Goal: Task Accomplishment & Management: Manage account settings

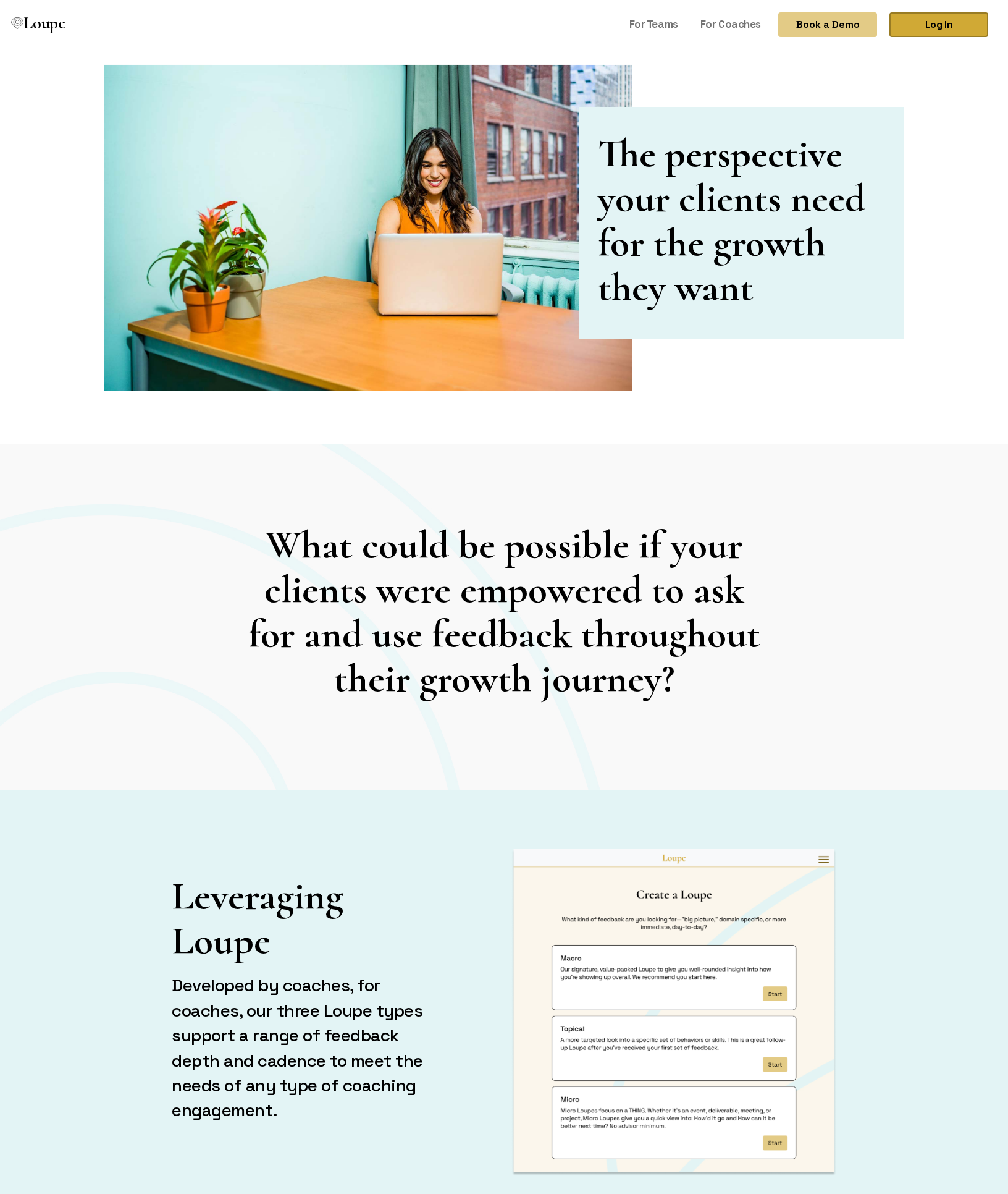
click at [936, 28] on link "Log In" at bounding box center [938, 24] width 99 height 25
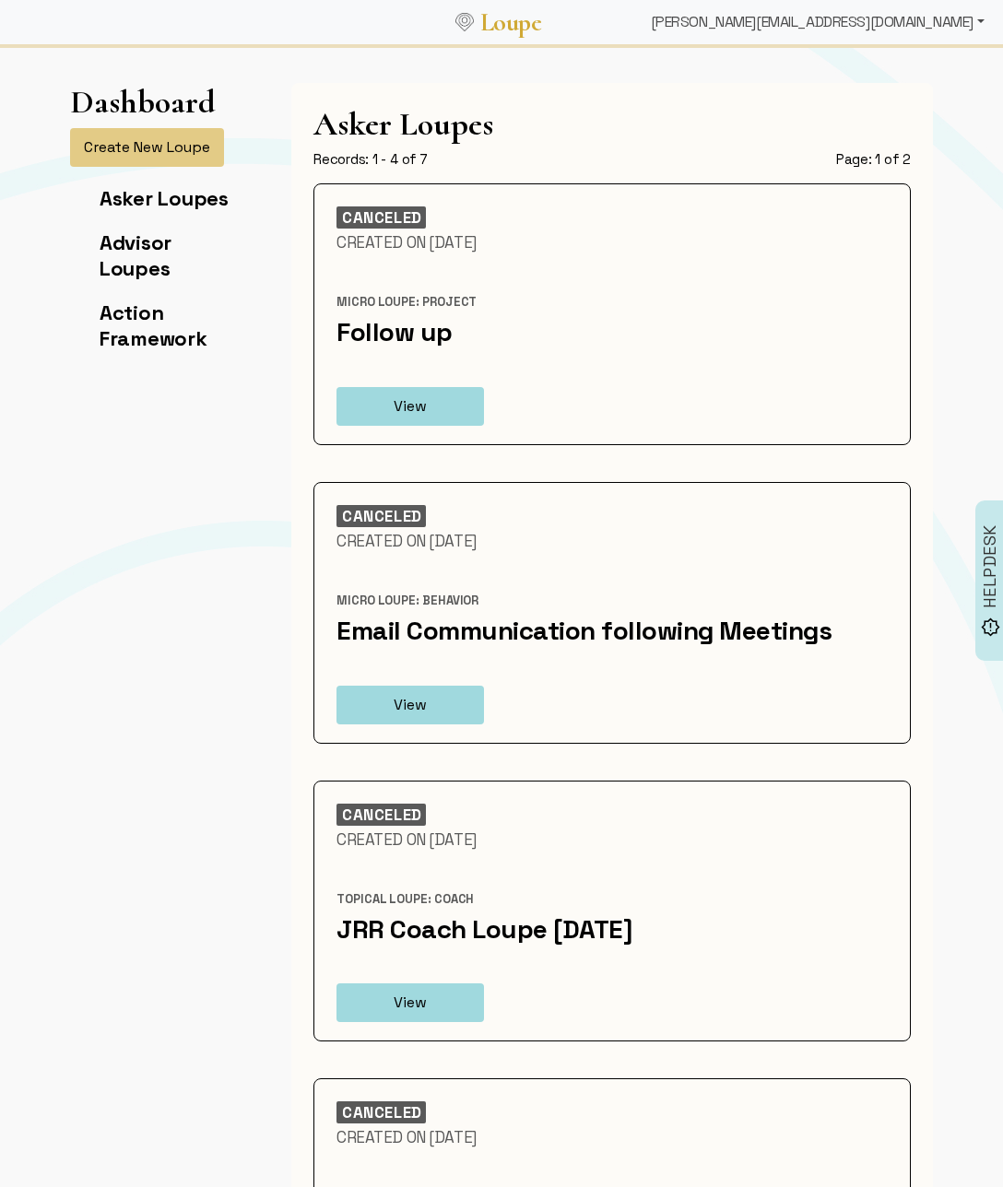
click at [953, 30] on div "[PERSON_NAME][EMAIL_ADDRESS][DOMAIN_NAME]" at bounding box center [817, 22] width 348 height 37
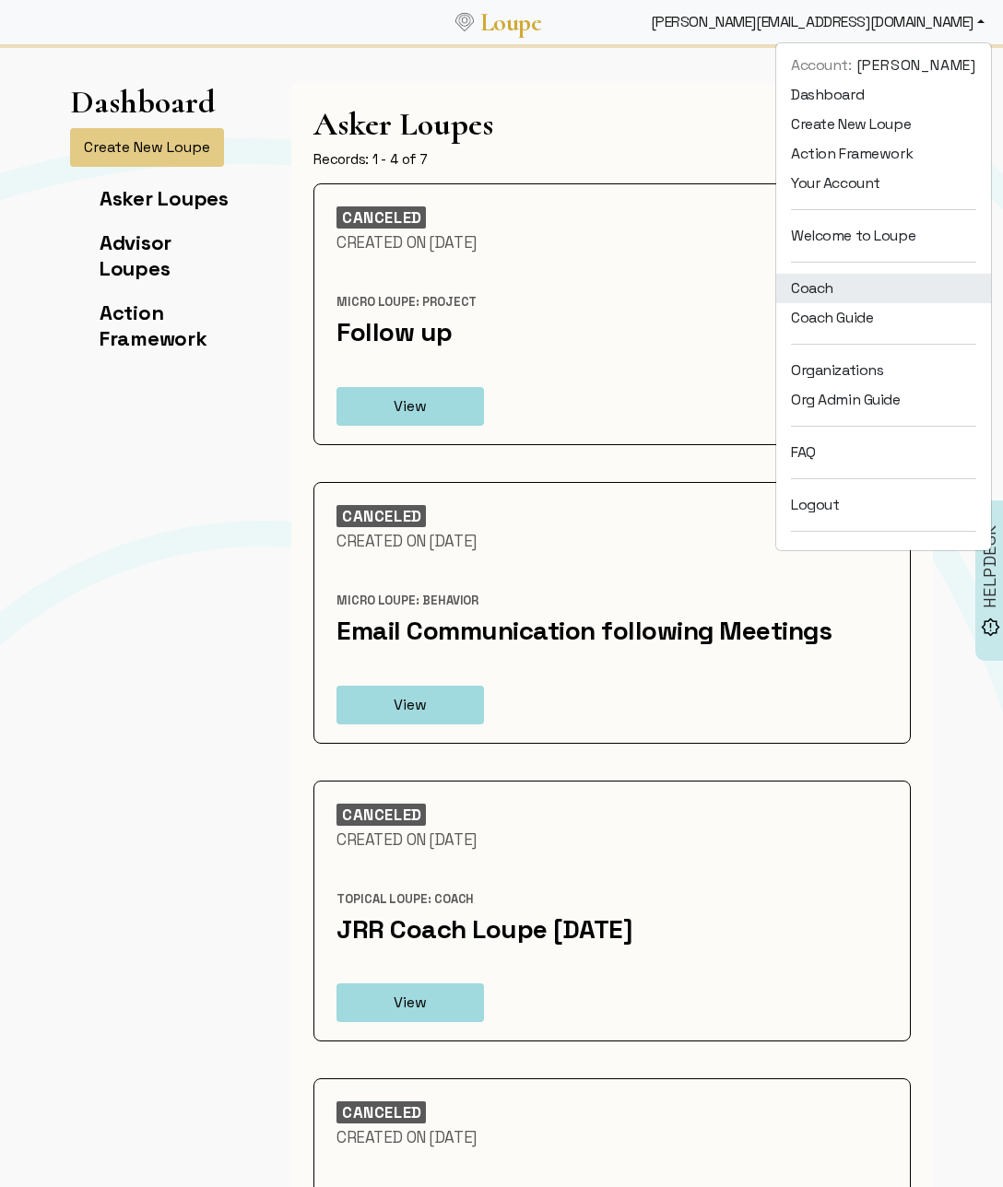
click at [857, 300] on link "Coach" at bounding box center [883, 288] width 215 height 29
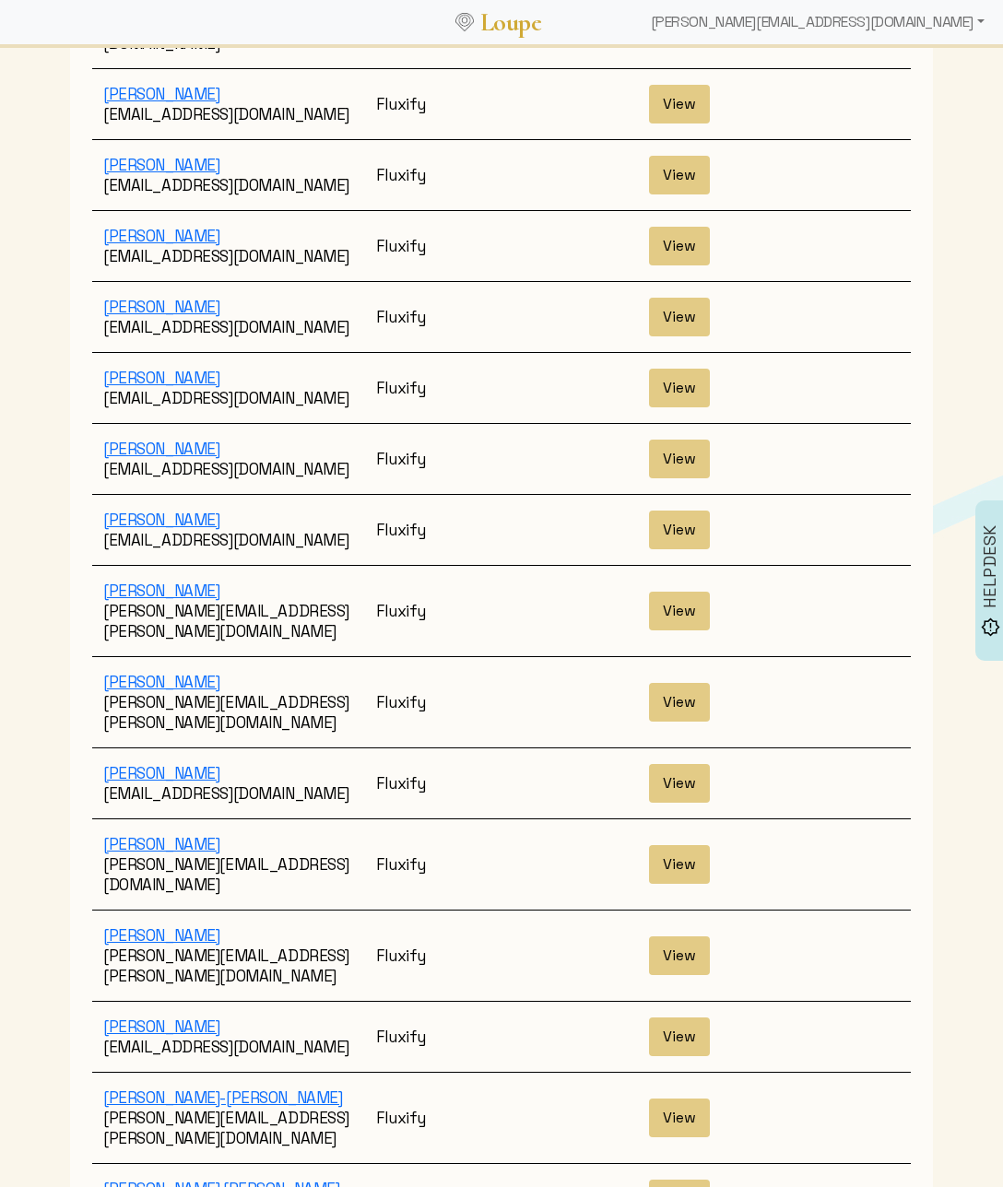
scroll to position [2883, 0]
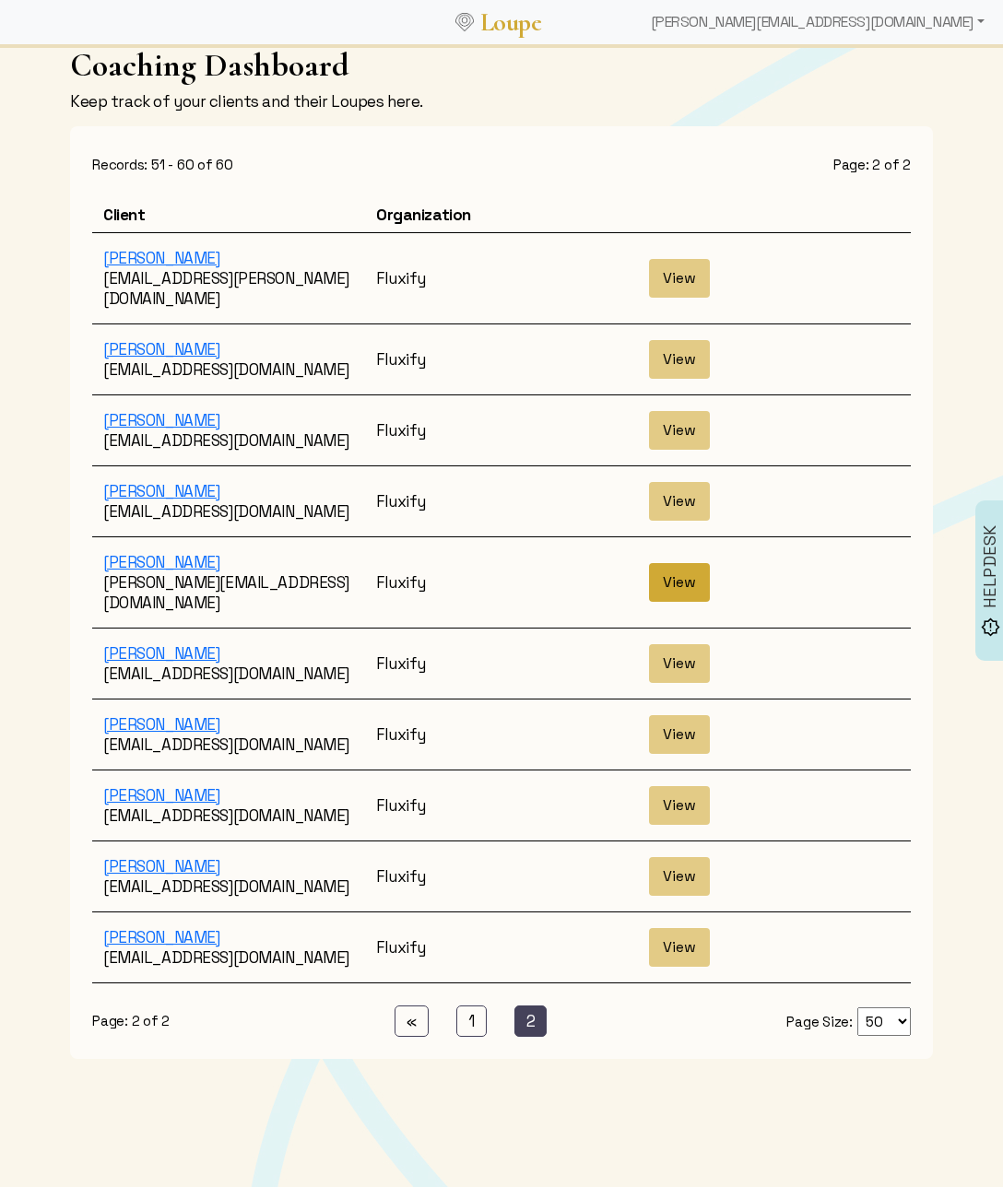
click at [685, 563] on button "View" at bounding box center [679, 582] width 61 height 39
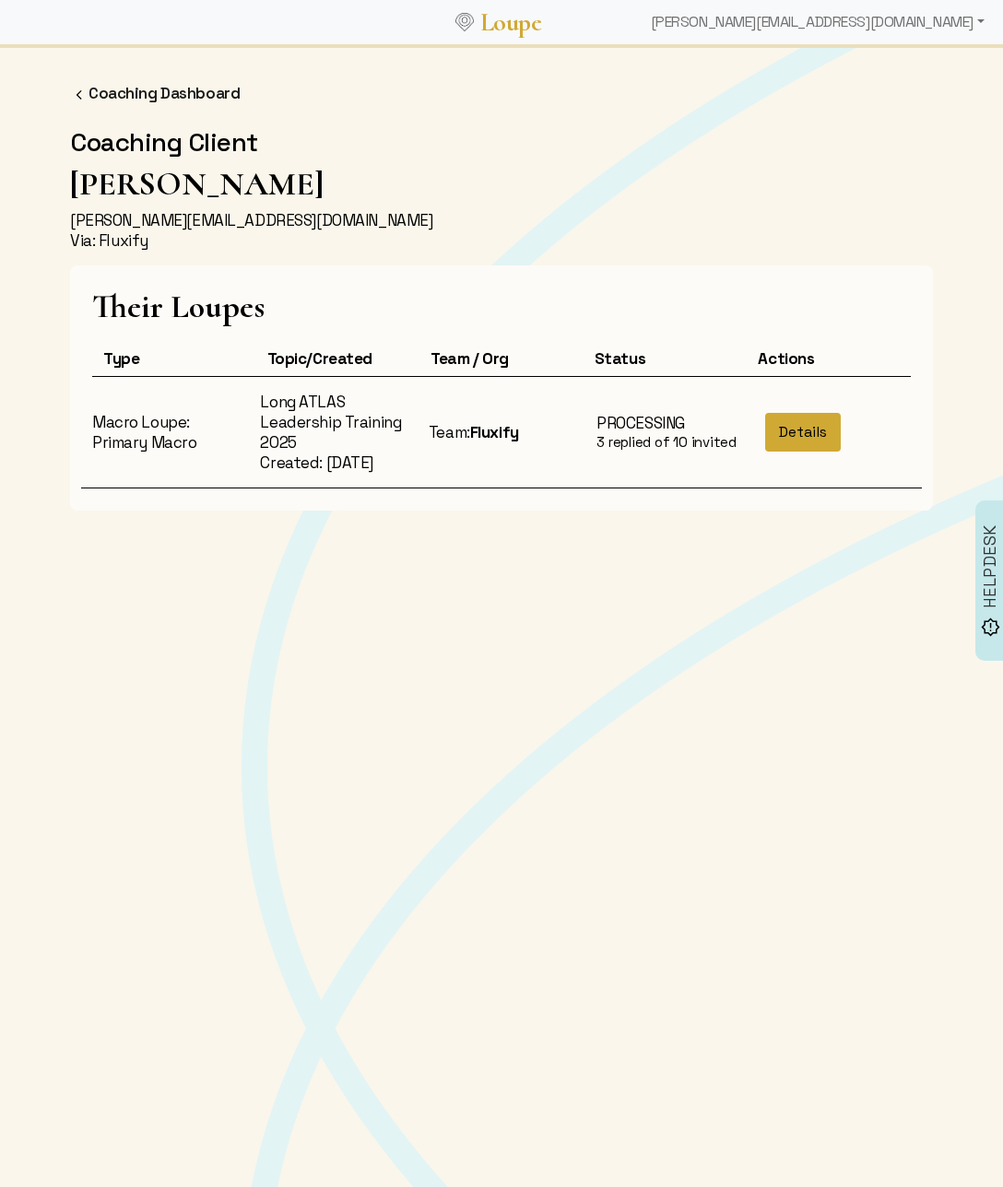
click at [812, 430] on button "Details" at bounding box center [803, 432] width 76 height 39
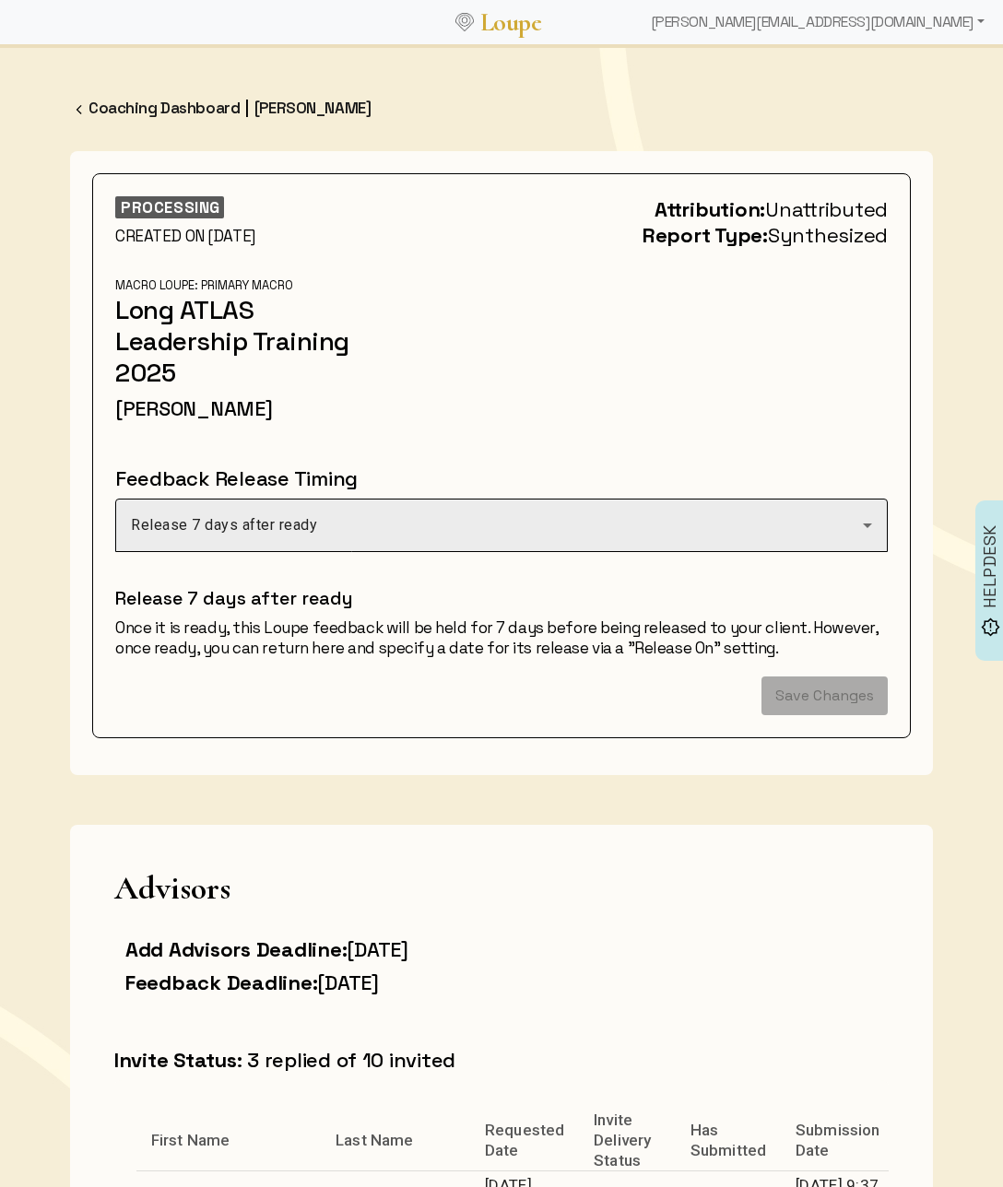
click at [666, 552] on div at bounding box center [501, 562] width 772 height 20
click at [671, 525] on div "Release 7 days after ready" at bounding box center [497, 525] width 732 height 22
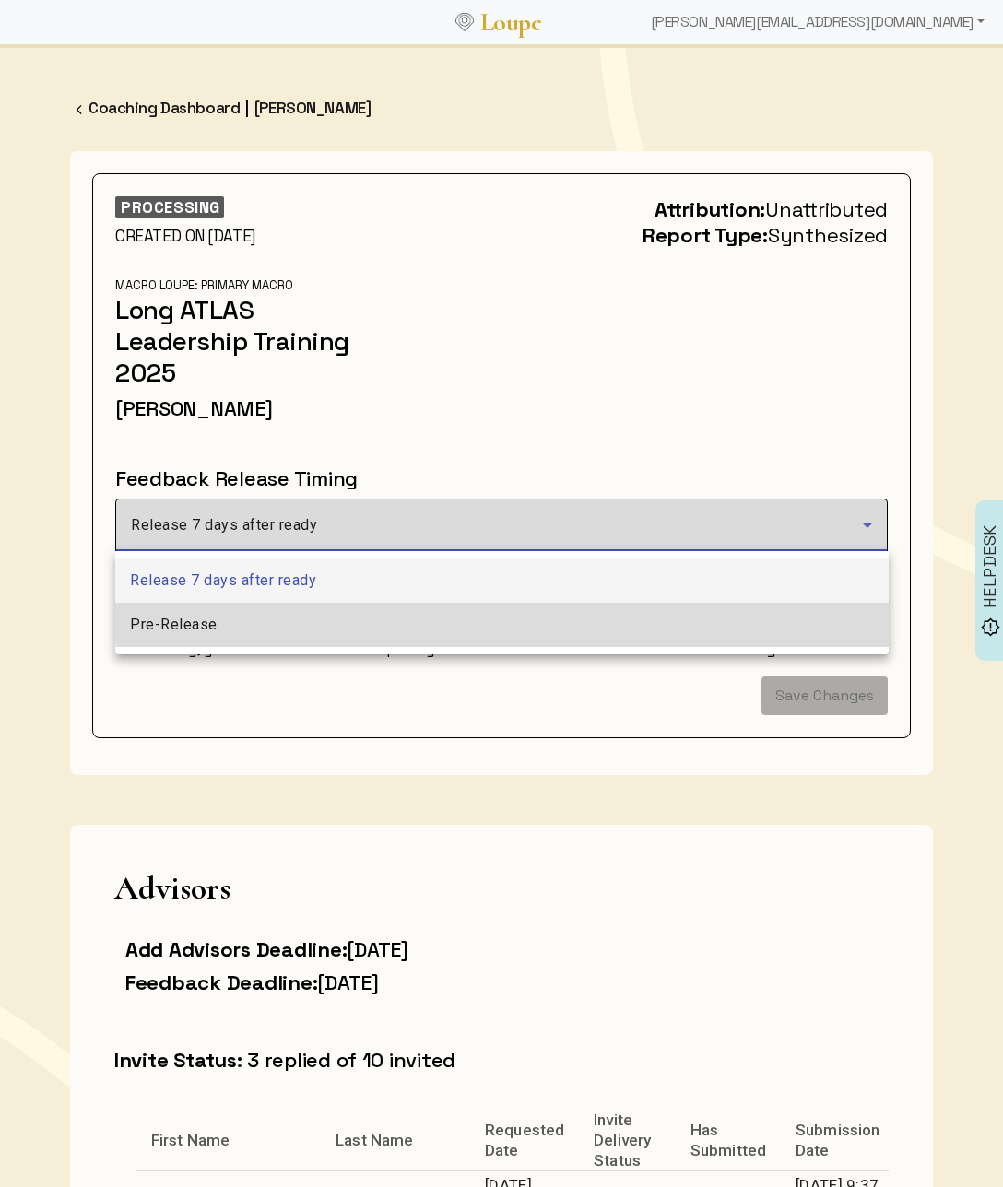
click at [509, 614] on mat-option "Pre-Release" at bounding box center [501, 625] width 773 height 44
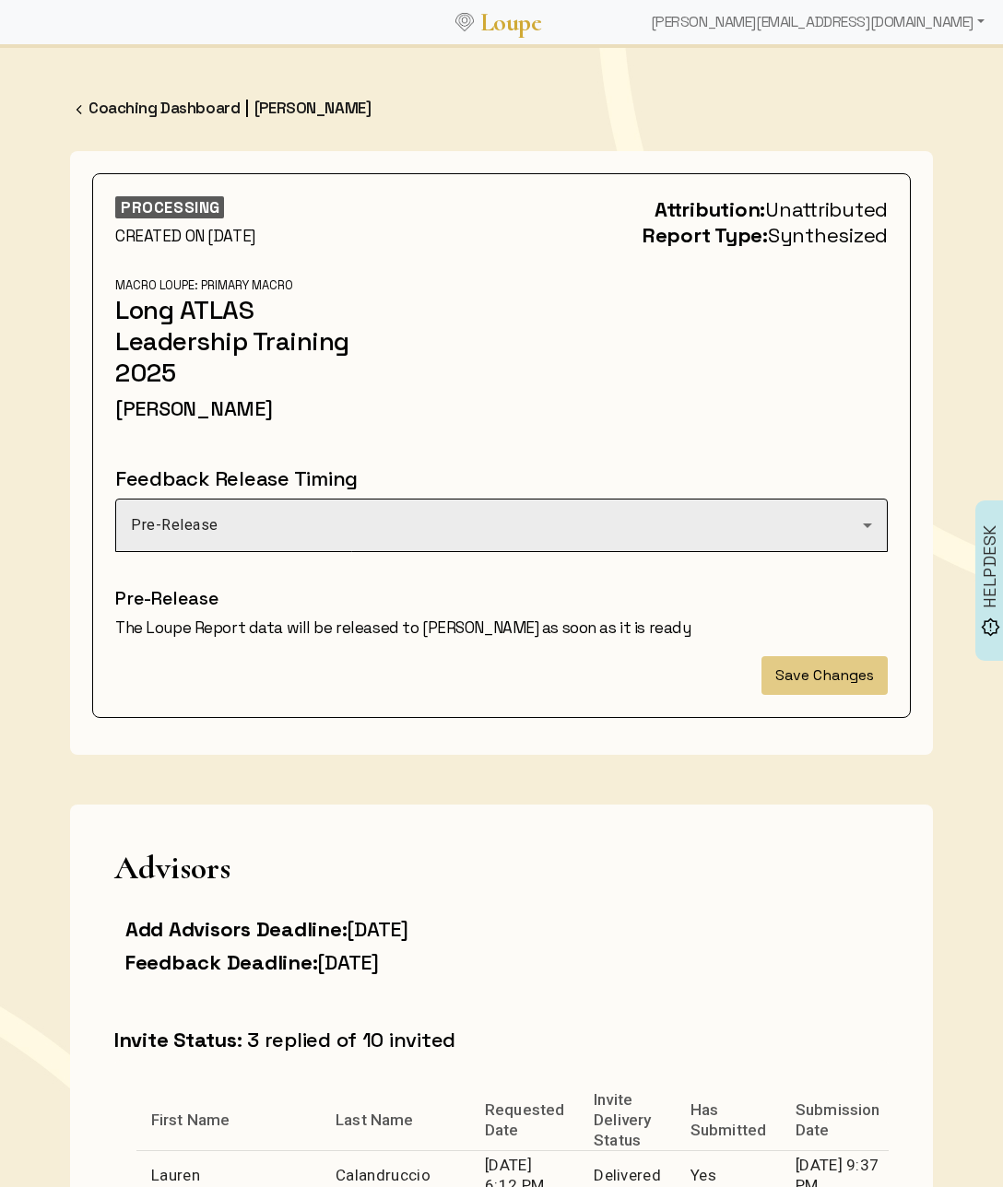
click at [546, 510] on div "Pre-Release" at bounding box center [501, 526] width 741 height 52
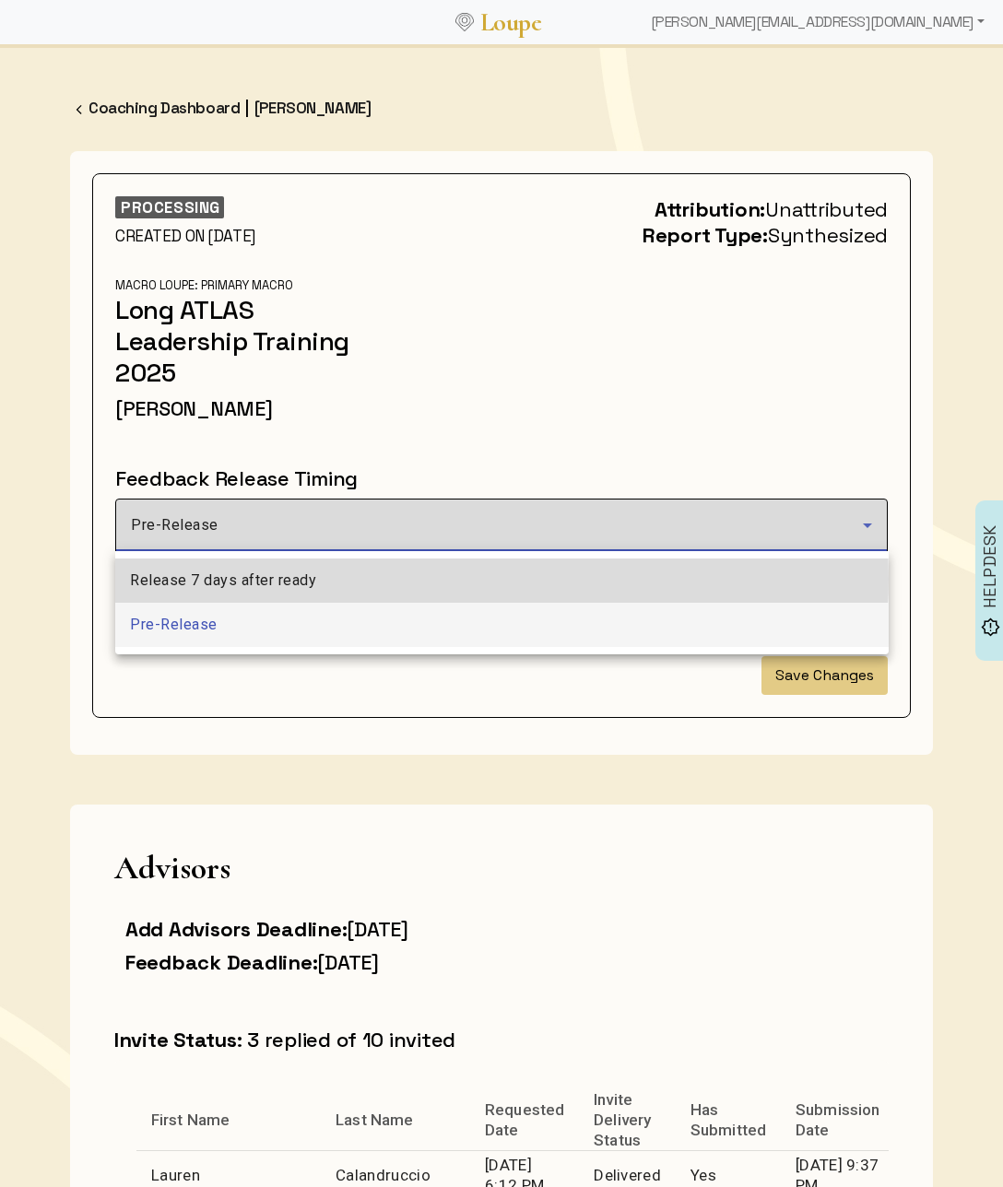
click at [448, 579] on mat-option "Release 7 days after ready" at bounding box center [501, 581] width 773 height 44
